Goal: Transaction & Acquisition: Purchase product/service

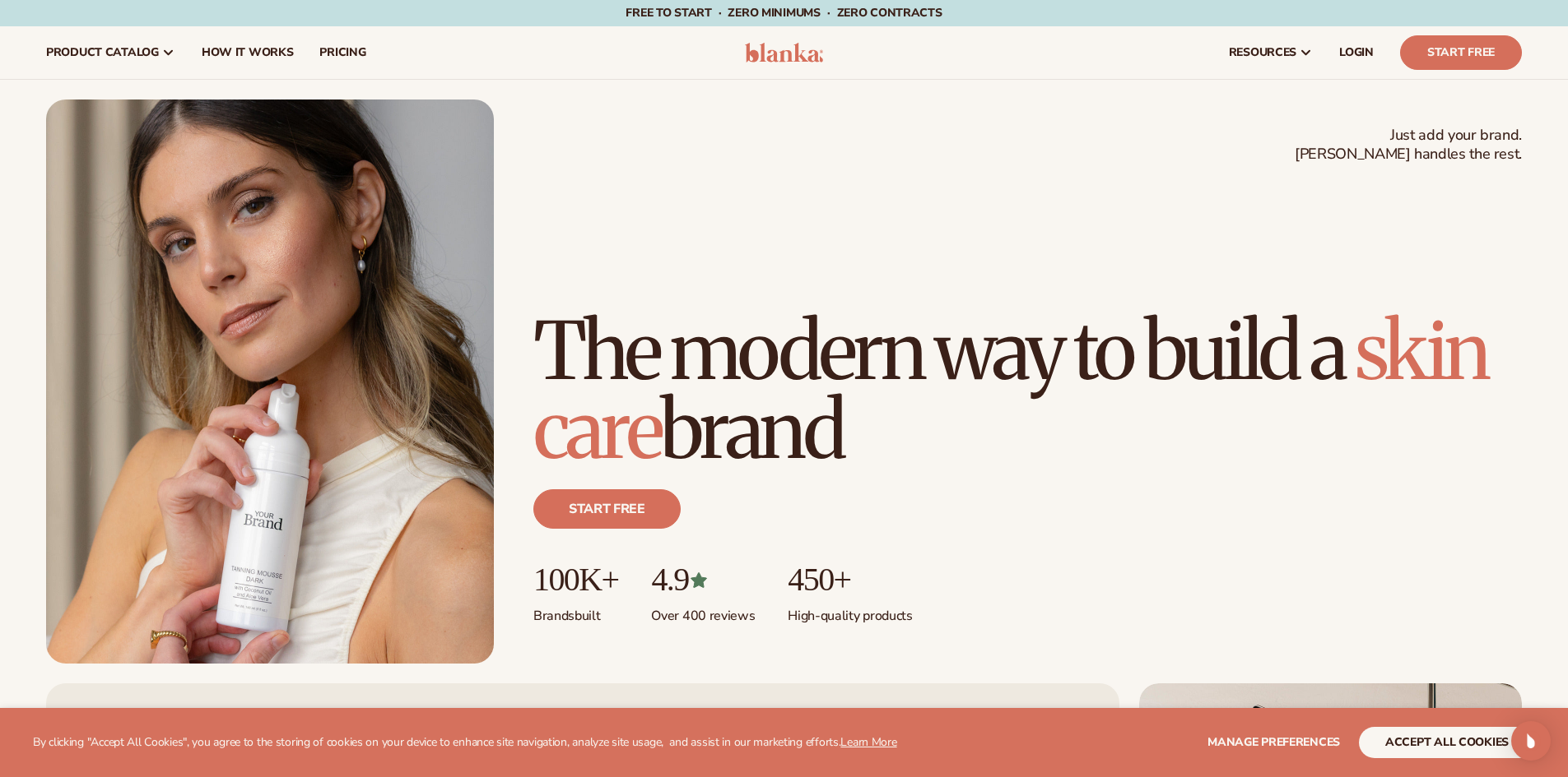
click at [716, 342] on h1 "The modern way to build a [MEDICAL_DATA] brand" at bounding box center [1027, 391] width 988 height 158
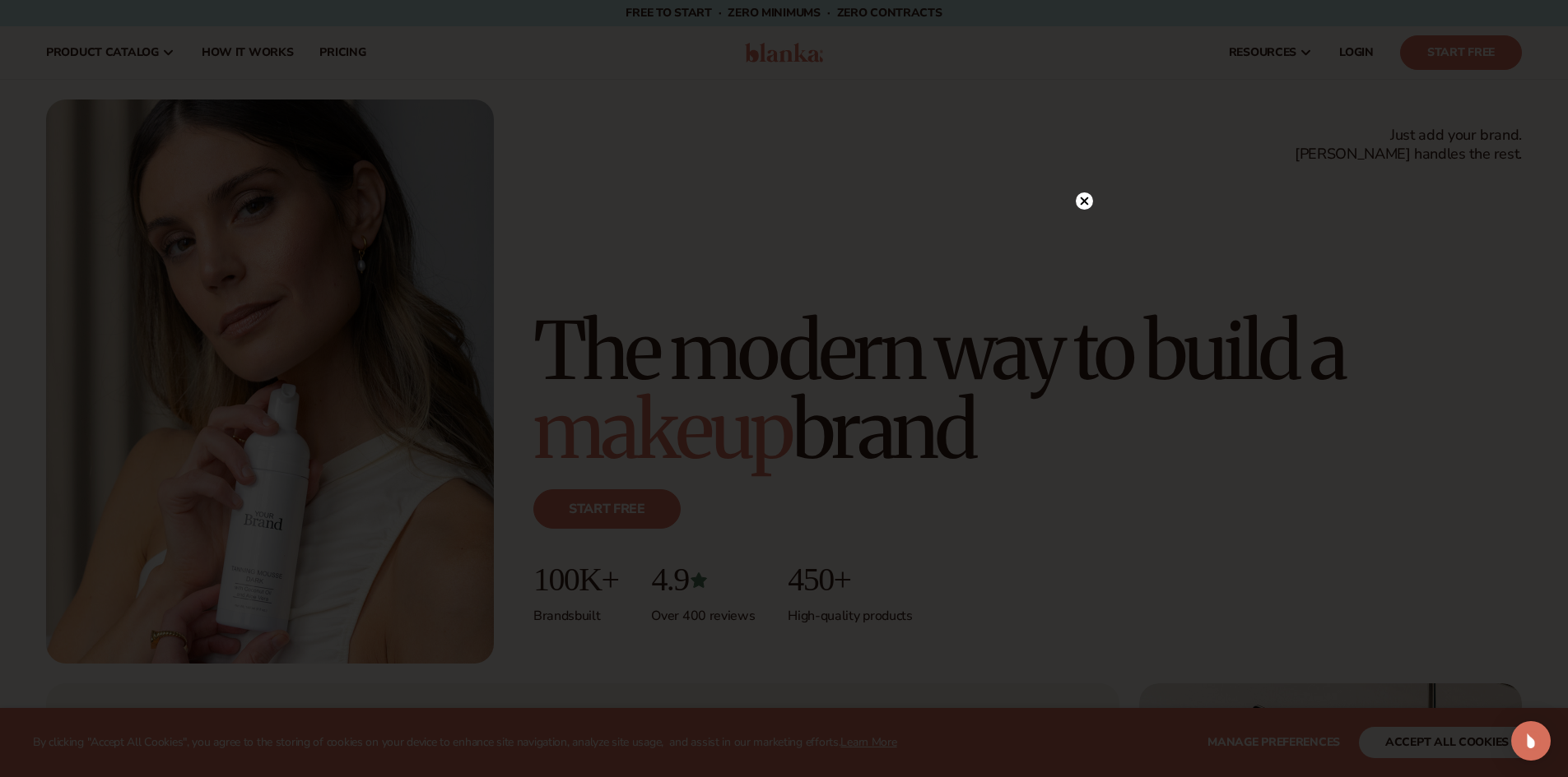
click at [1083, 205] on circle at bounding box center [1084, 201] width 17 height 17
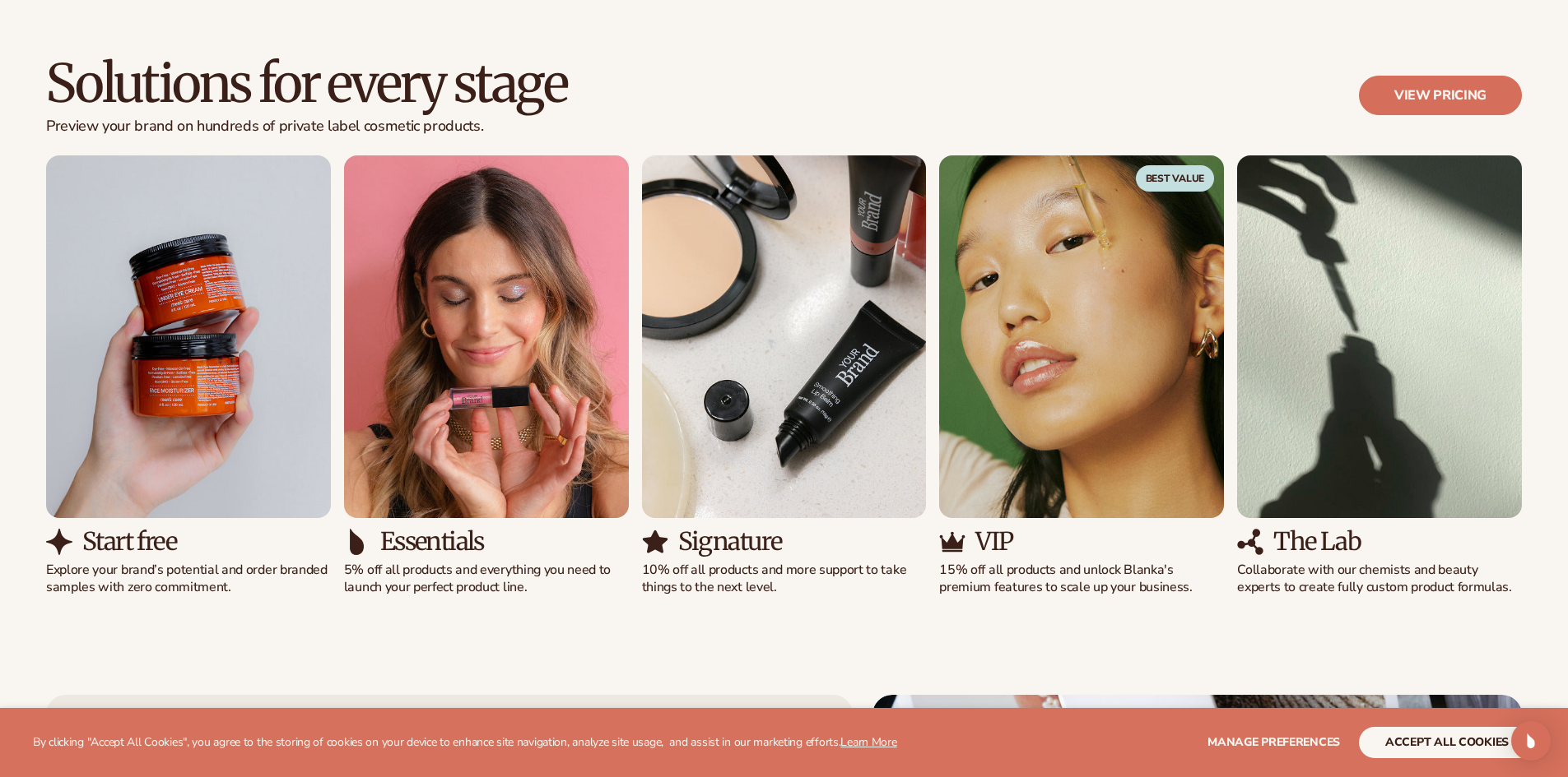
scroll to position [1466, 0]
click at [1399, 738] on button "accept all cookies" at bounding box center [1446, 742] width 176 height 31
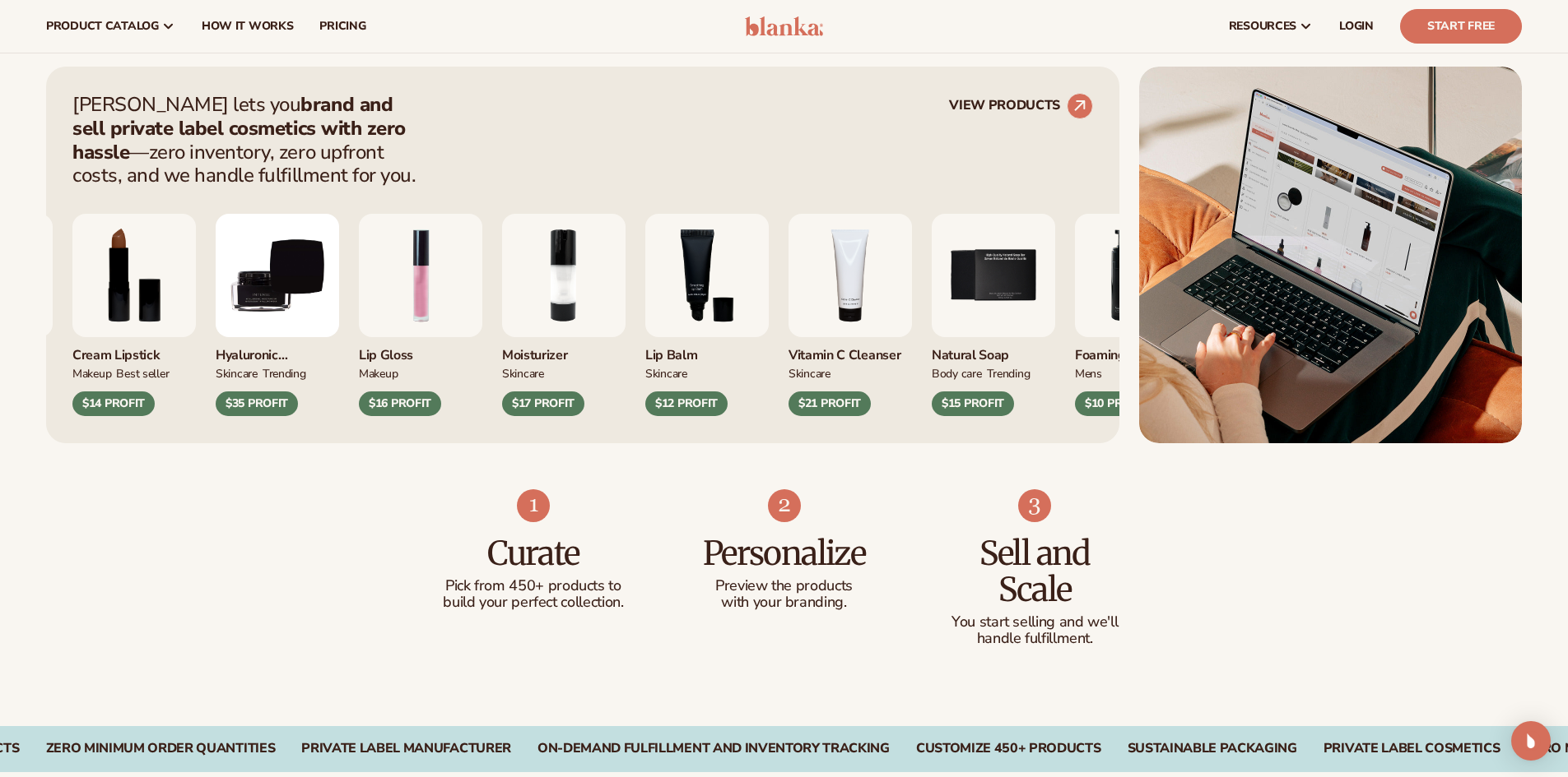
scroll to position [0, 0]
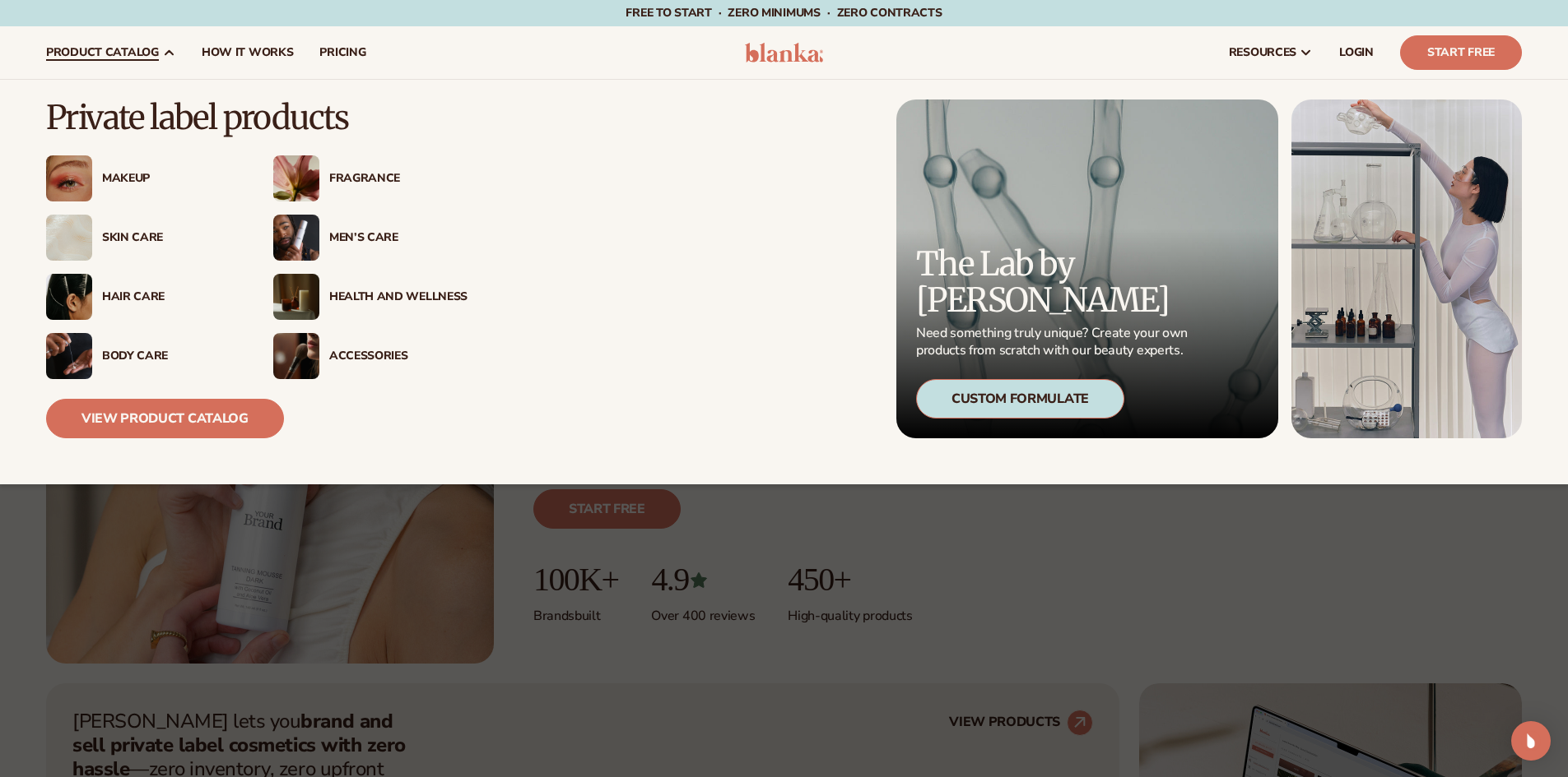
click at [124, 237] on div "Skin Care" at bounding box center [171, 238] width 138 height 14
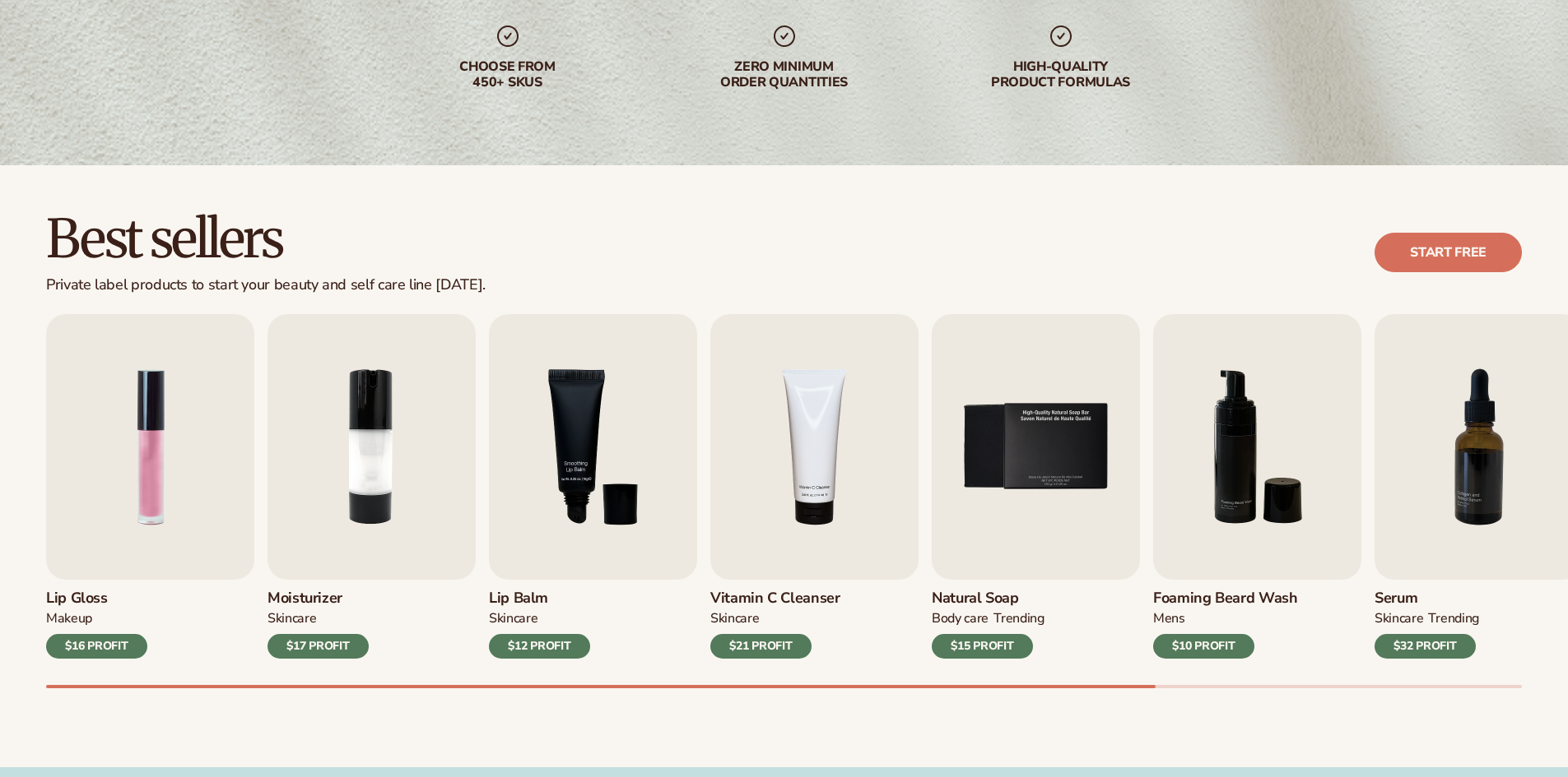
scroll to position [278, 0]
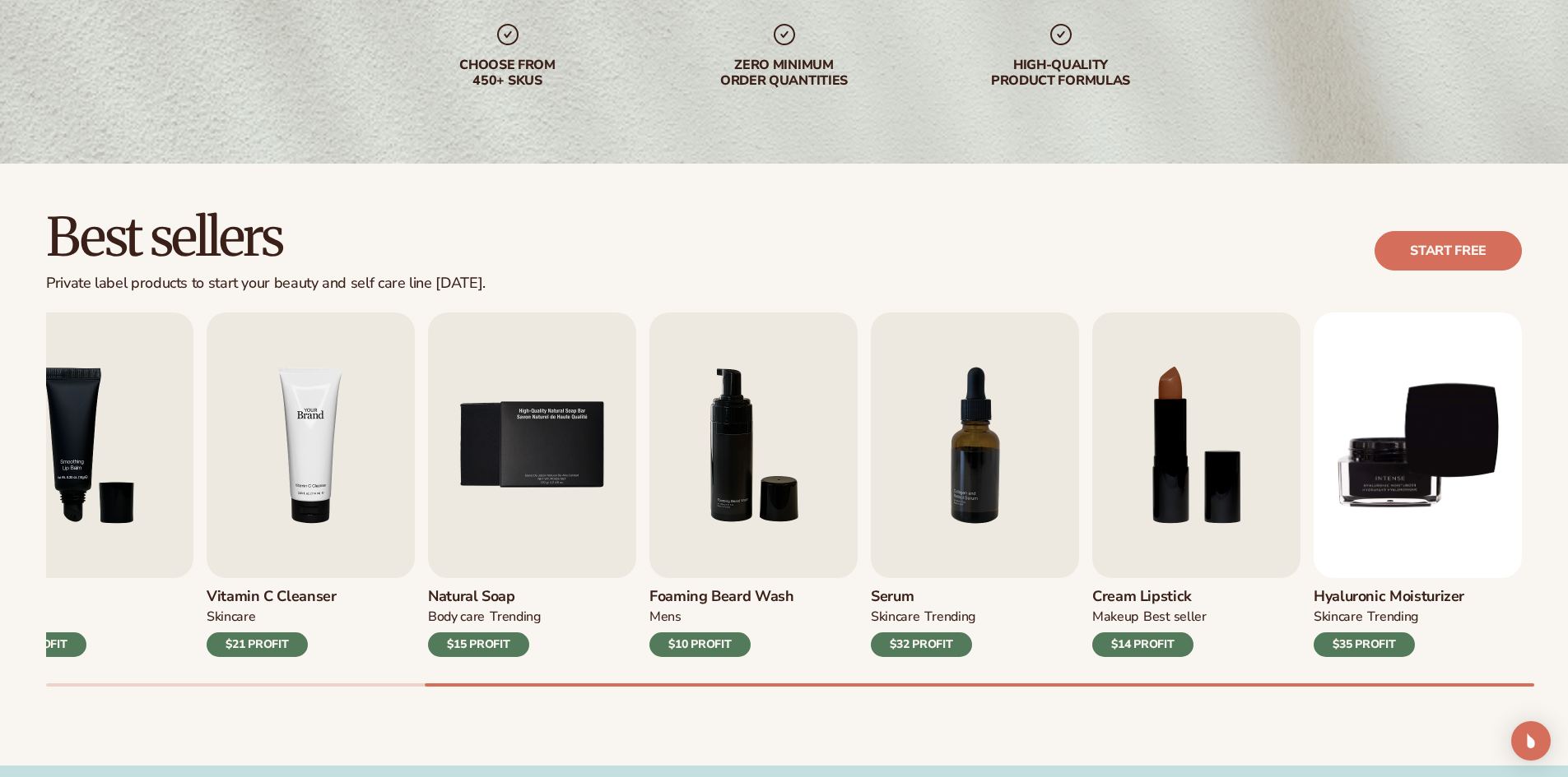
click at [335, 506] on img "4 / 9" at bounding box center [310, 445] width 208 height 265
click at [290, 555] on img "4 / 9" at bounding box center [310, 445] width 208 height 265
click at [248, 652] on div "$21 PROFIT" at bounding box center [256, 645] width 101 height 25
click at [346, 367] on img "4 / 9" at bounding box center [310, 445] width 208 height 265
click at [254, 430] on img "4 / 9" at bounding box center [310, 445] width 208 height 265
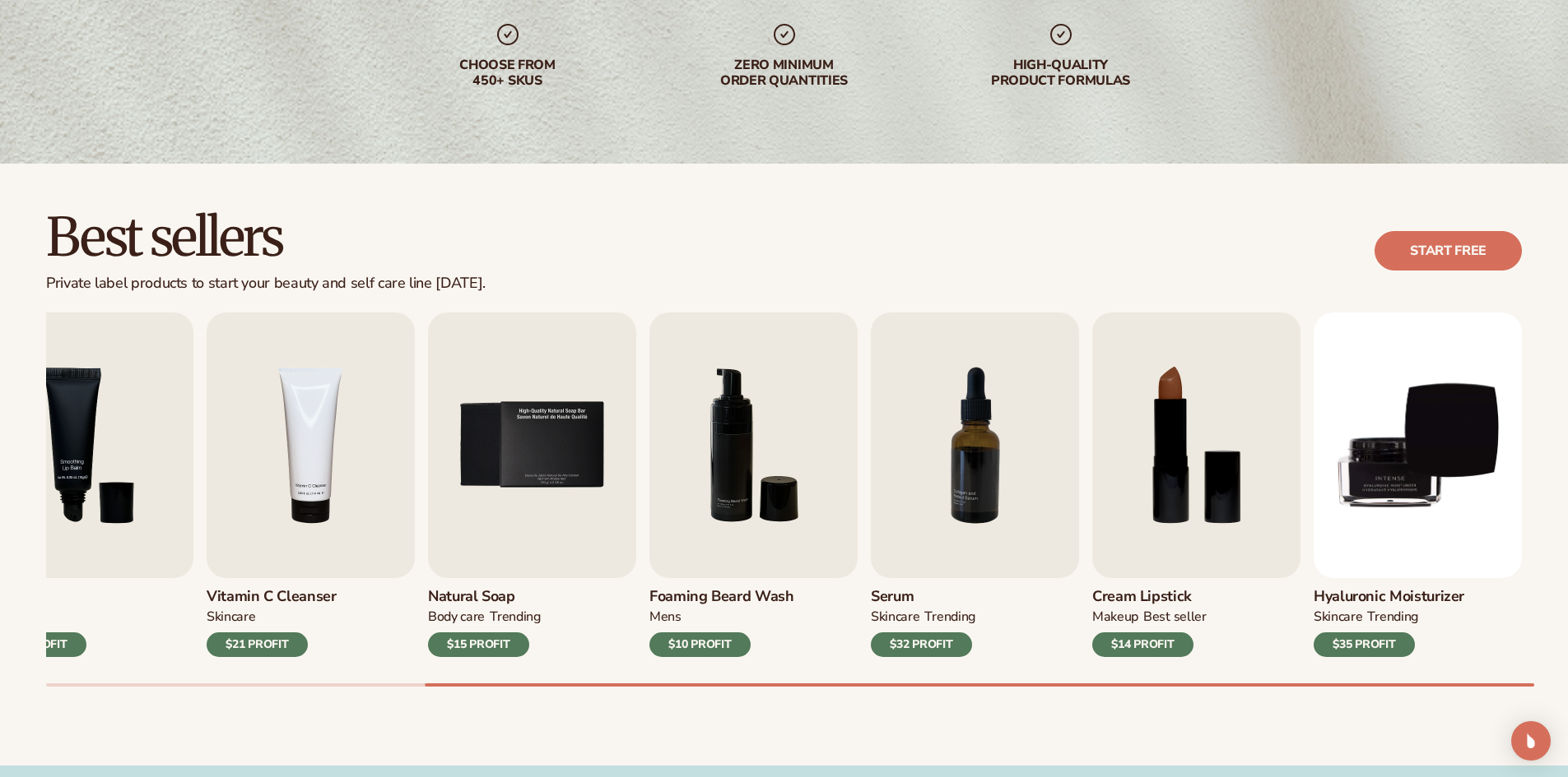
click at [258, 664] on div "Lip Gloss MAKEUP $16 PROFIT Moisturizer SKINCARE $17 PROFIT SKINCARE mens" at bounding box center [806, 500] width 1521 height 375
click at [273, 636] on div "$21 PROFIT" at bounding box center [256, 645] width 101 height 25
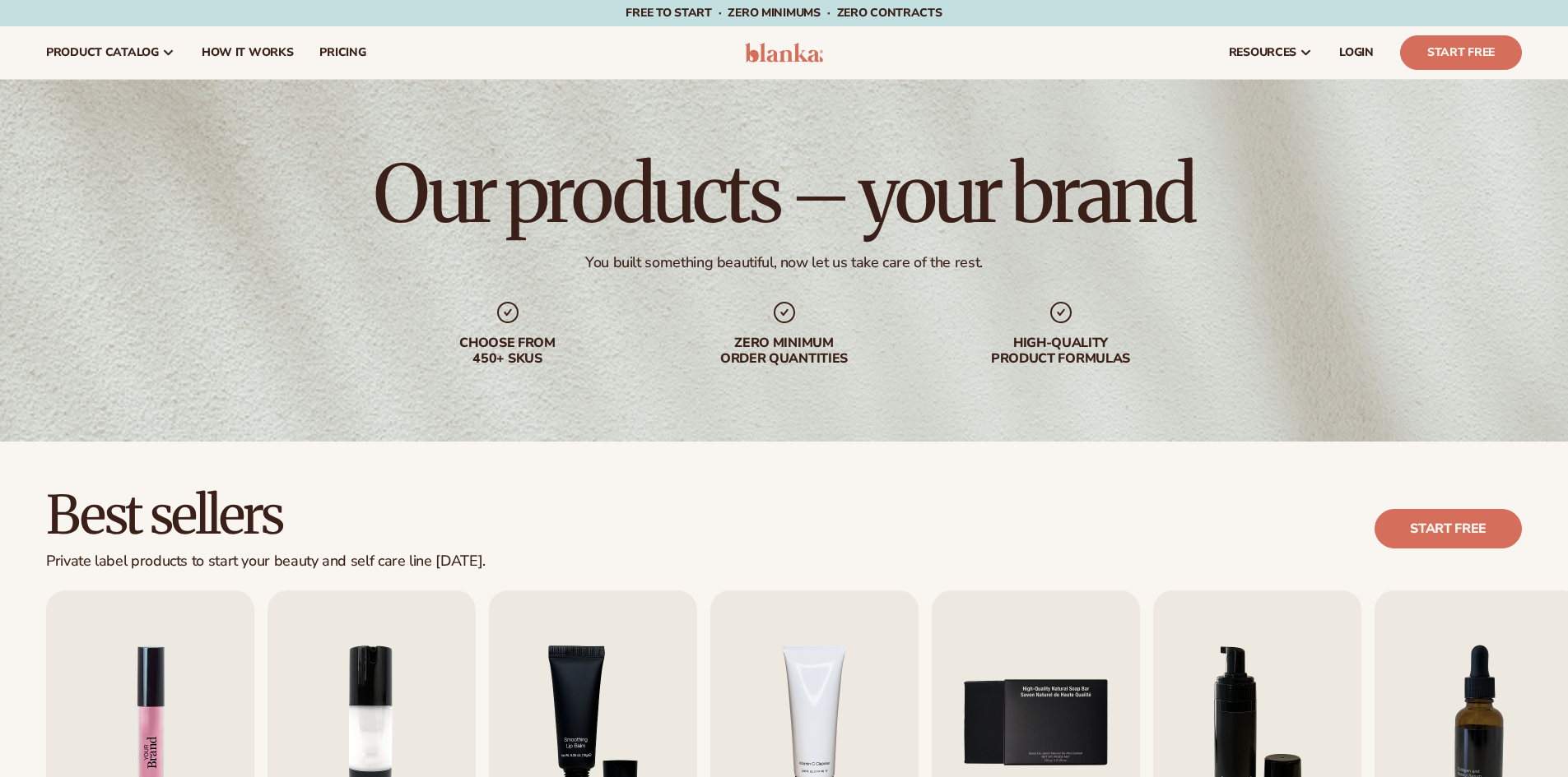
scroll to position [278, 0]
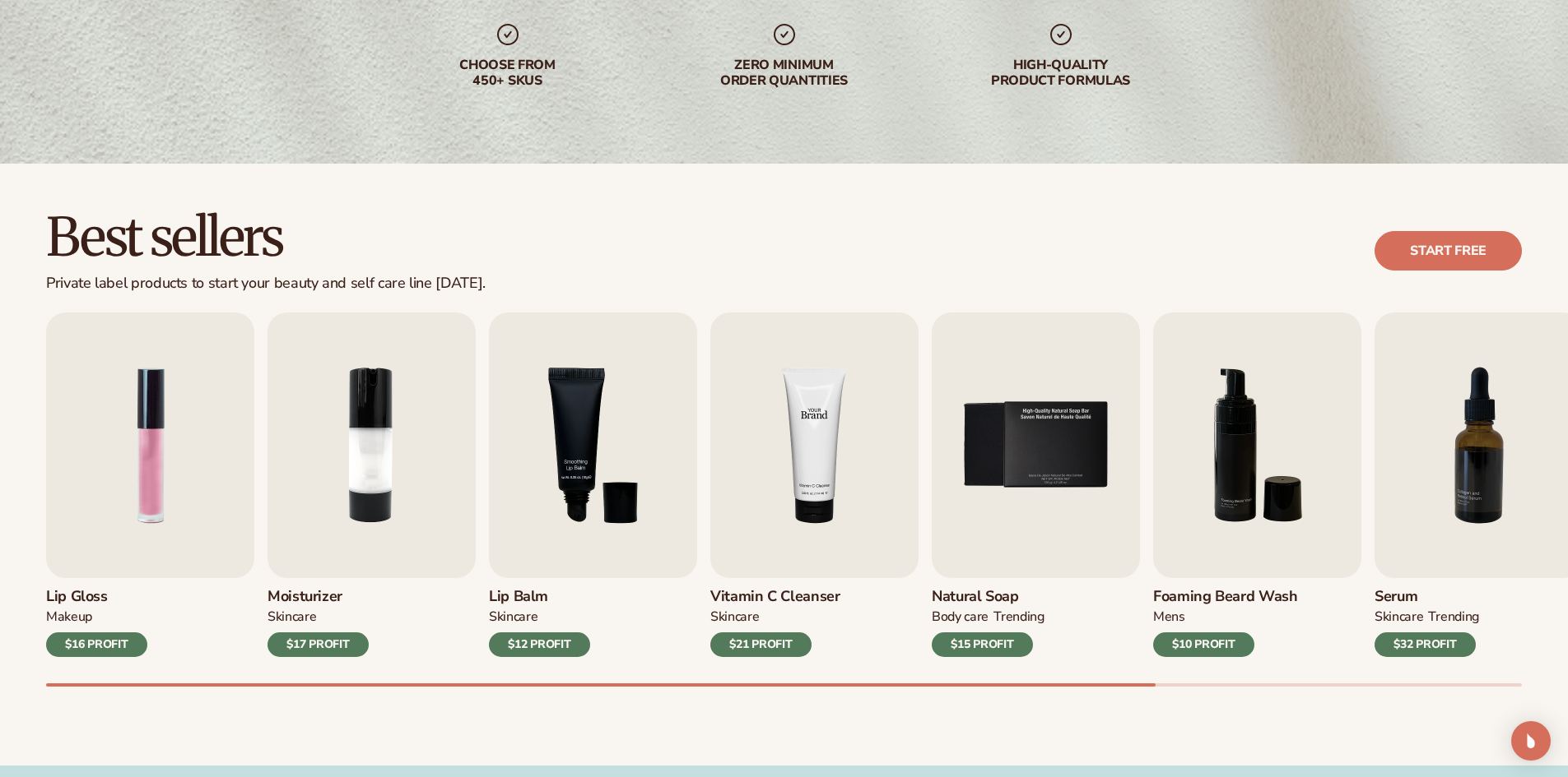
click at [797, 492] on img "4 / 9" at bounding box center [814, 445] width 208 height 265
click at [768, 643] on div "$21 PROFIT" at bounding box center [760, 645] width 101 height 25
click at [1407, 249] on link "Start free" at bounding box center [1448, 251] width 147 height 39
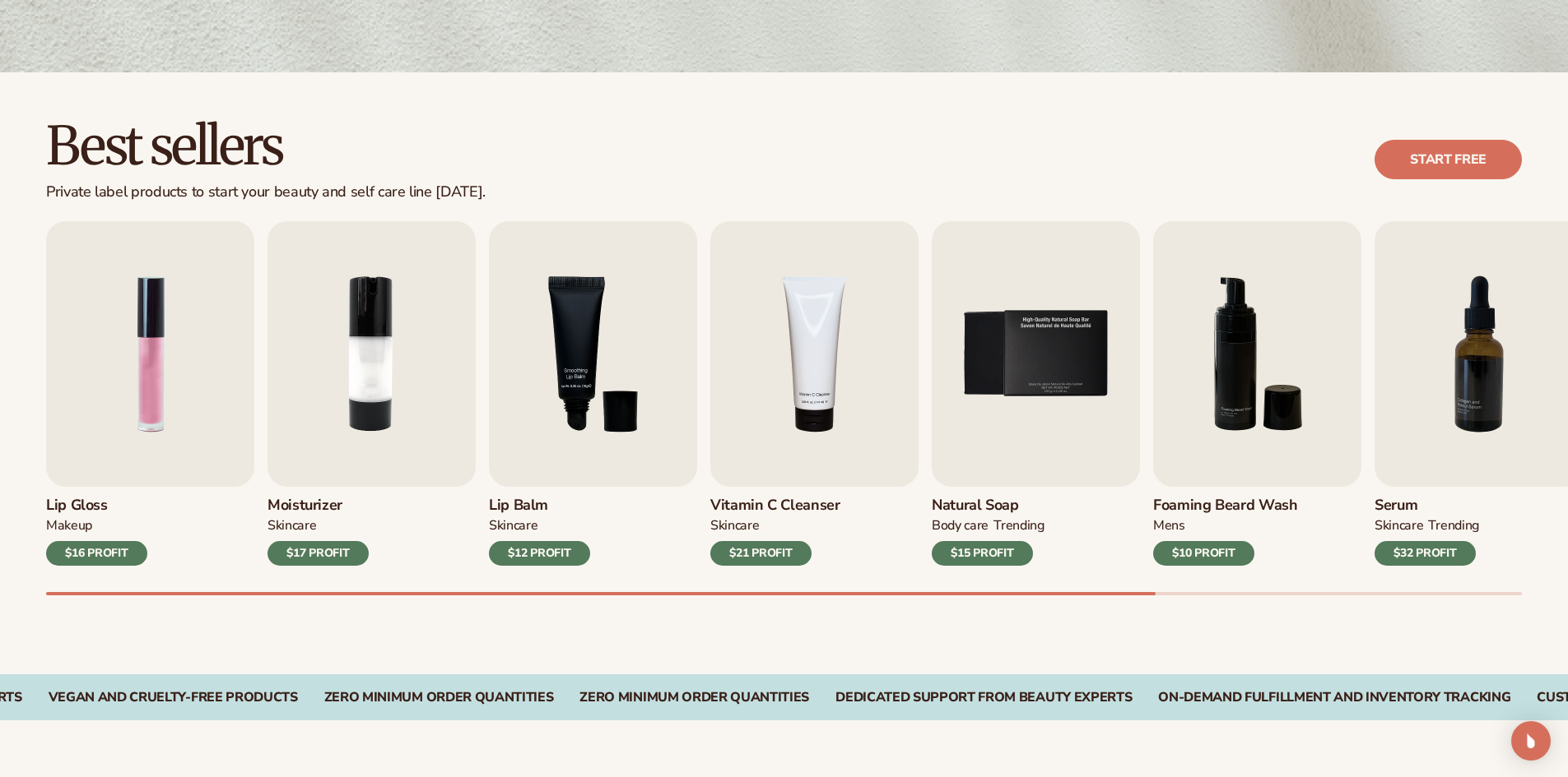
scroll to position [0, 0]
